Goal: Task Accomplishment & Management: Manage account settings

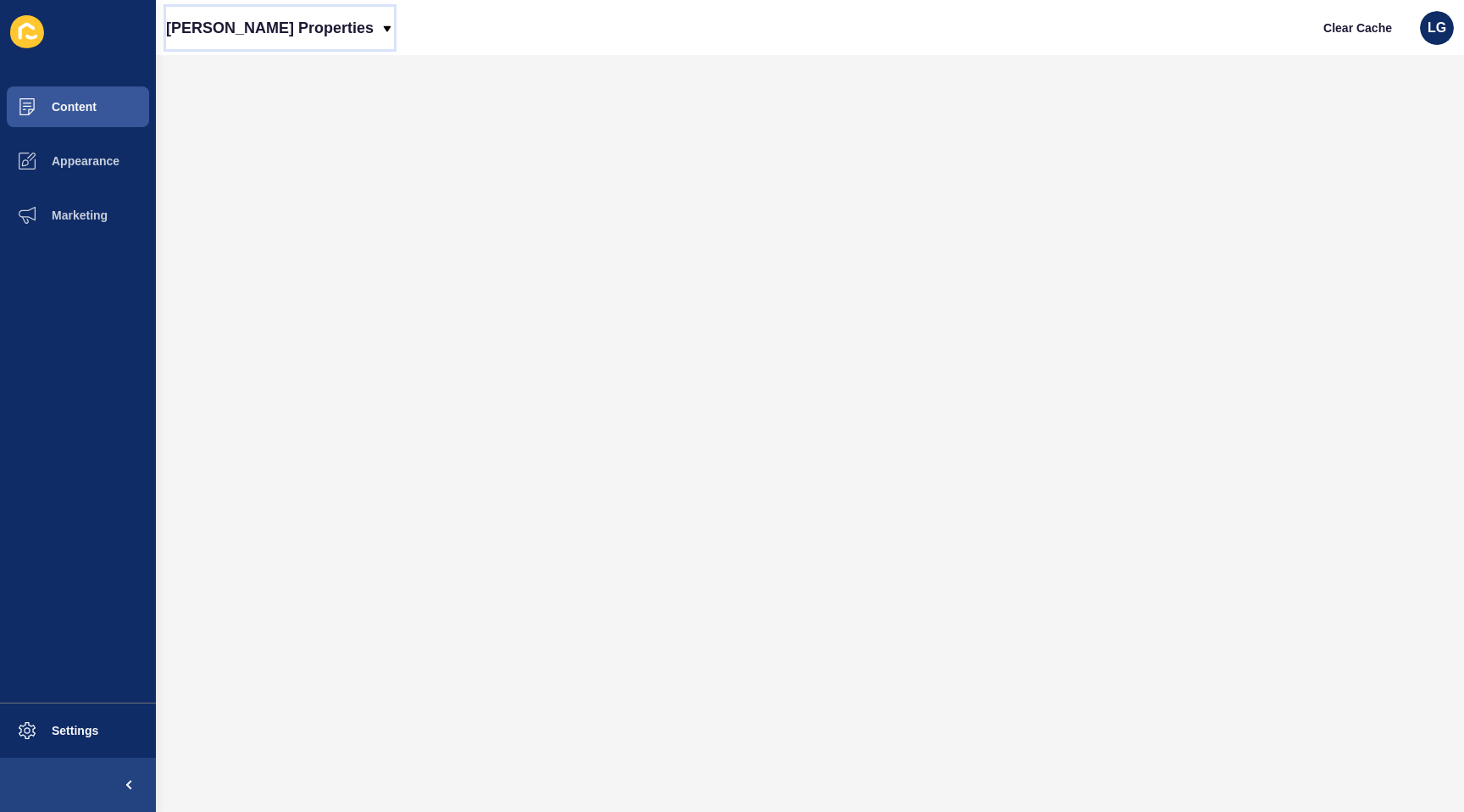
click at [217, 30] on p "[PERSON_NAME] Properties" at bounding box center [270, 28] width 208 height 43
click at [222, 78] on link "Novak Properties (New)" at bounding box center [243, 71] width 153 height 37
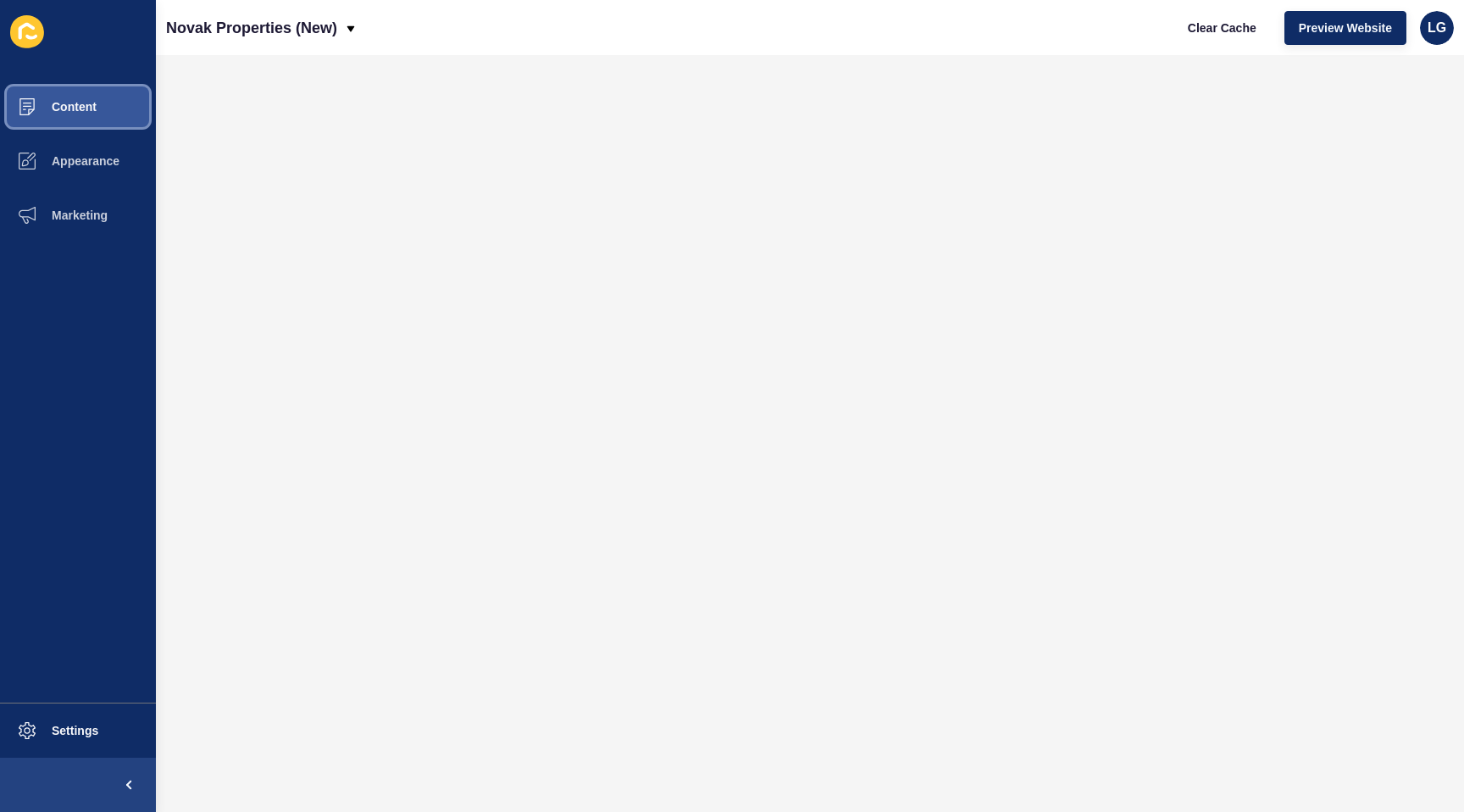
click at [83, 108] on span "Content" at bounding box center [47, 106] width 99 height 14
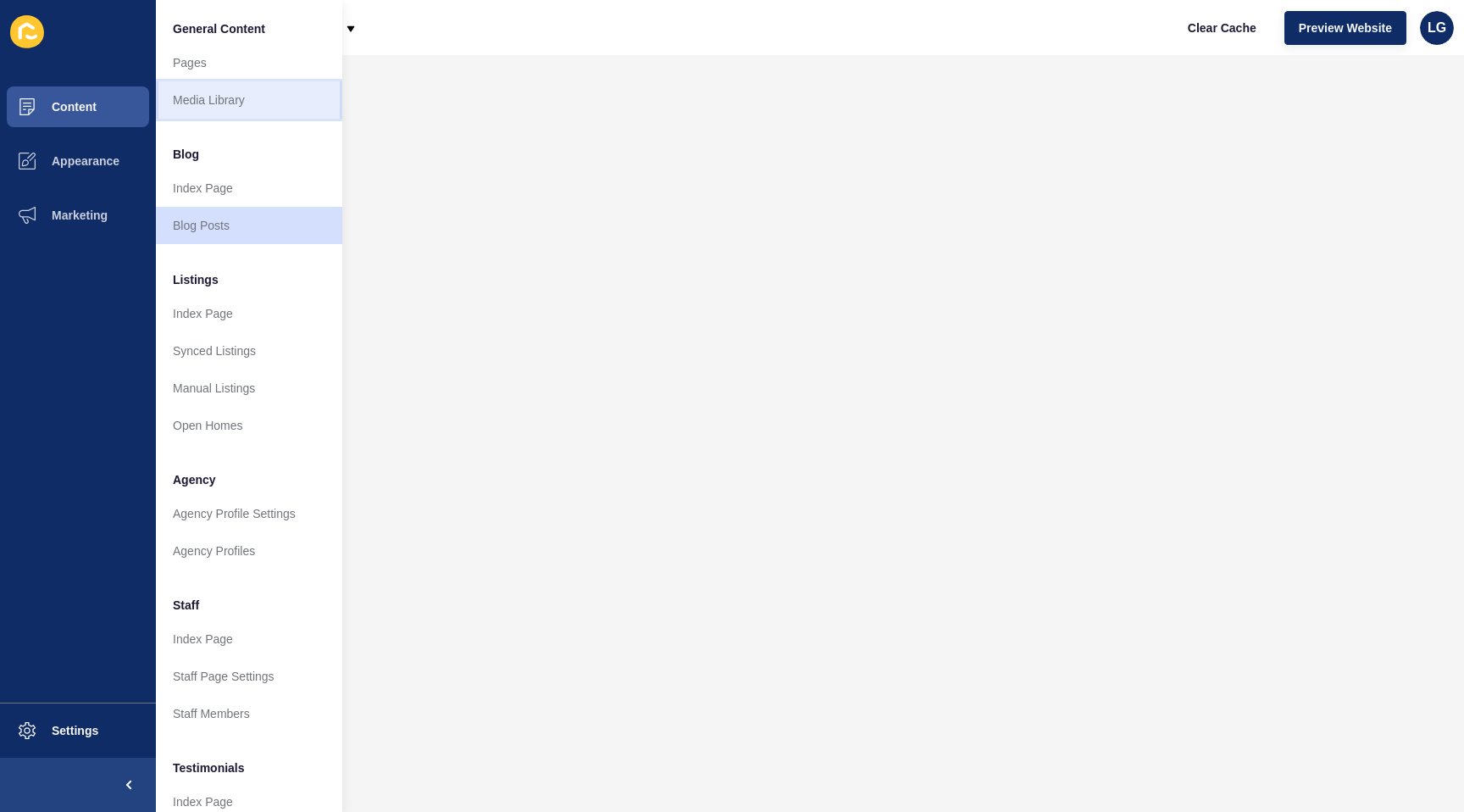
click at [201, 106] on link "Media Library" at bounding box center [249, 100] width 186 height 37
